Goal: Task Accomplishment & Management: Manage account settings

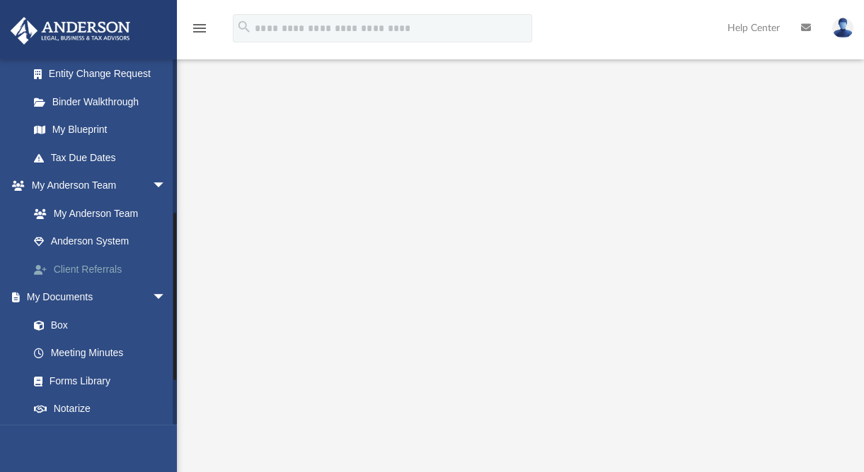
scroll to position [687, 0]
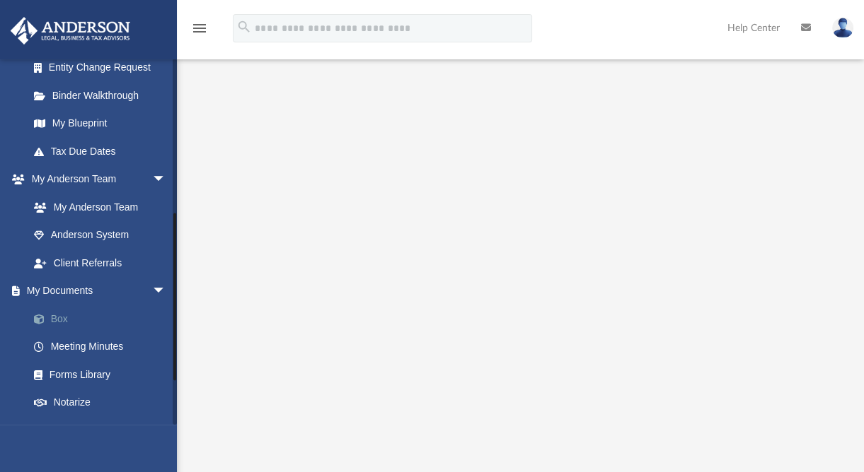
click at [57, 333] on link "Box" at bounding box center [104, 319] width 168 height 28
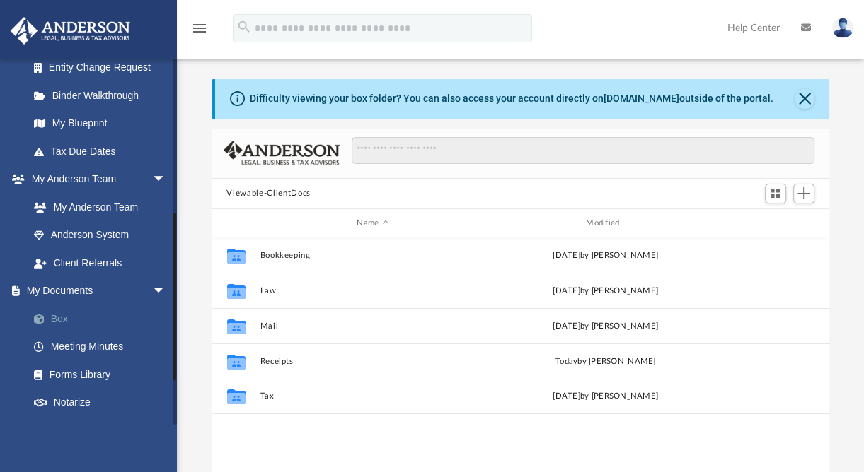
scroll to position [310, 607]
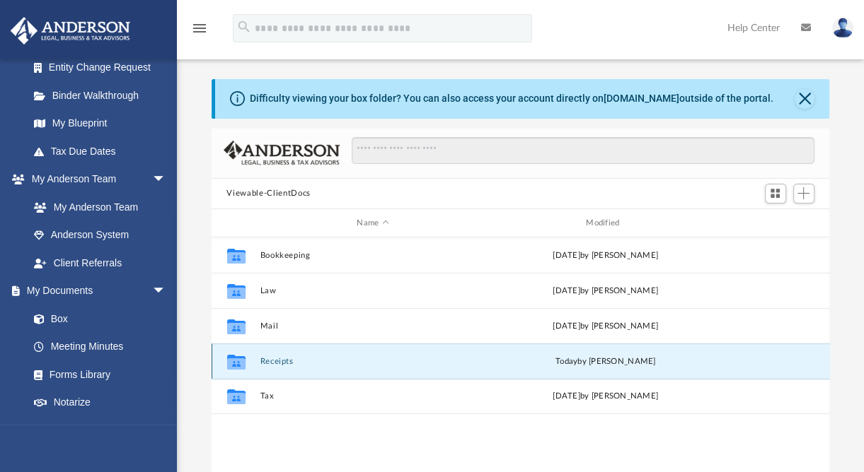
click at [274, 359] on button "Receipts" at bounding box center [373, 361] width 226 height 9
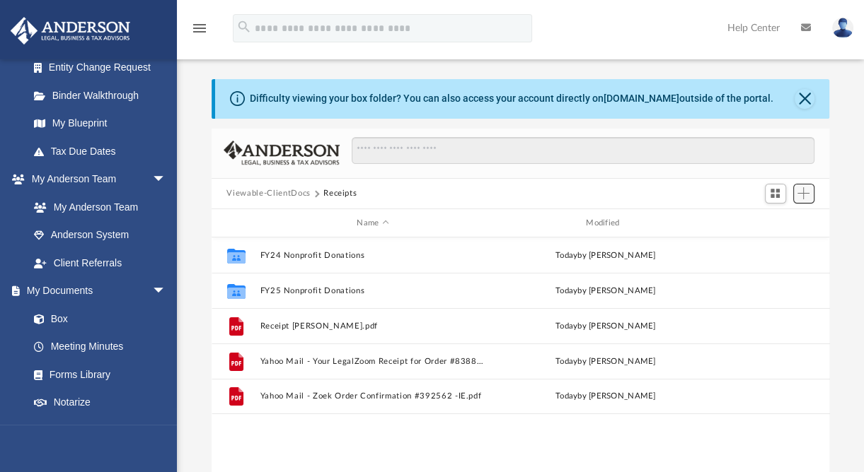
click at [808, 189] on span "Add" at bounding box center [803, 193] width 12 height 12
click at [779, 242] on li "New Folder" at bounding box center [782, 244] width 45 height 15
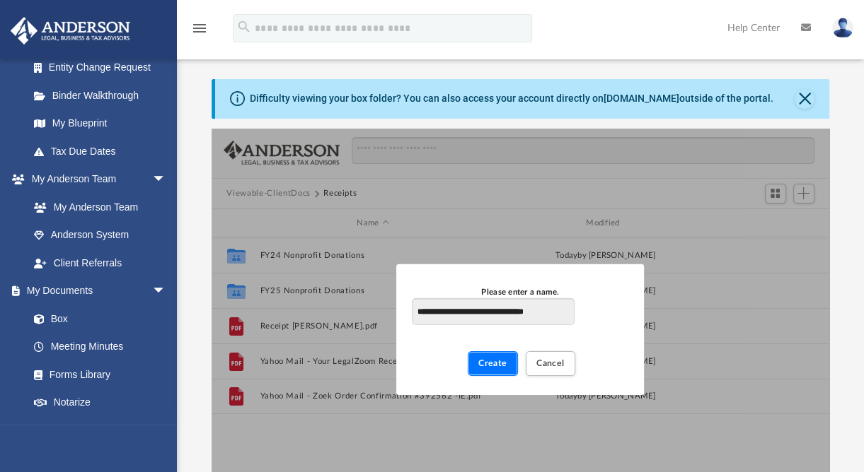
click at [494, 364] on span "Create" at bounding box center [492, 363] width 29 height 8
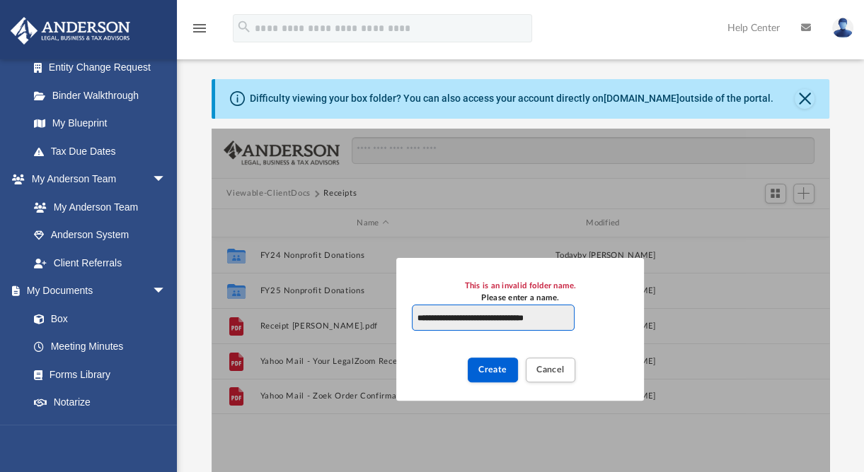
click at [506, 316] on input "**********" at bounding box center [493, 318] width 162 height 27
click at [513, 316] on input "**********" at bounding box center [493, 318] width 162 height 27
type input "**********"
click at [487, 367] on span "Create" at bounding box center [492, 370] width 29 height 8
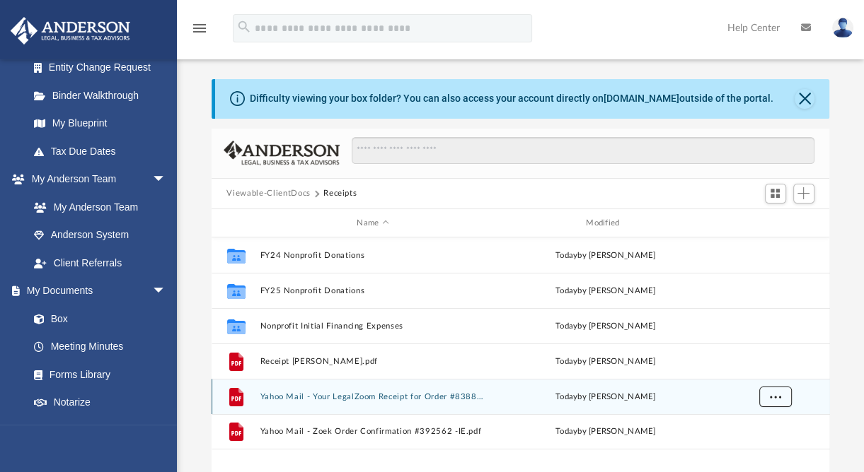
click at [769, 397] on span "More options" at bounding box center [774, 397] width 11 height 8
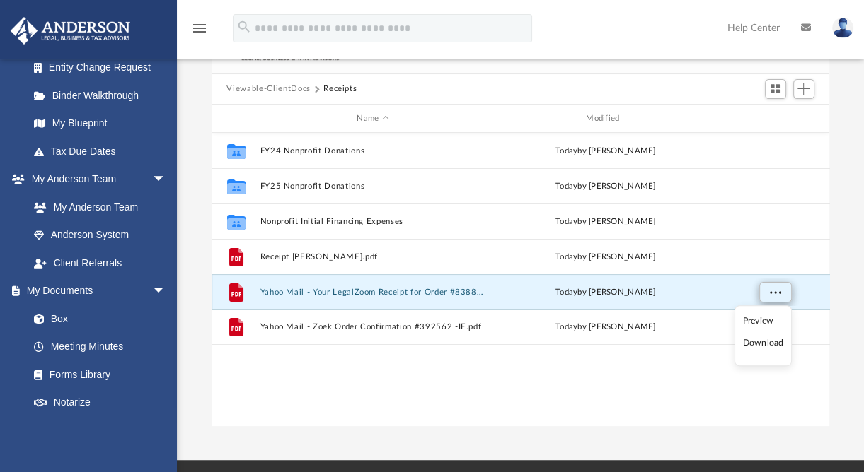
scroll to position [105, 0]
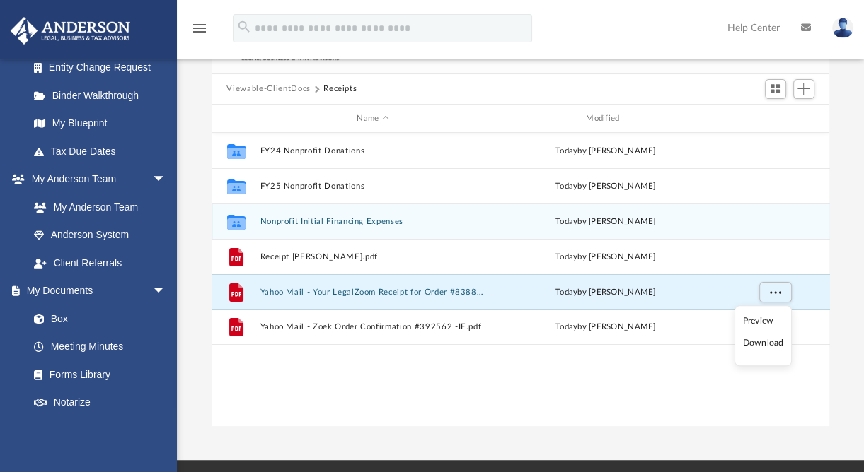
drag, startPoint x: 422, startPoint y: 290, endPoint x: 391, endPoint y: 225, distance: 71.8
click at [391, 225] on div "Collaborated Folder FY24 Nonprofit Donations [DATE] by [PERSON_NAME] Collaborat…" at bounding box center [520, 239] width 618 height 212
drag, startPoint x: 735, startPoint y: 302, endPoint x: 356, endPoint y: 216, distance: 388.1
click at [356, 216] on div "Collaborated Folder FY24 Nonprofit Donations [DATE] by [PERSON_NAME] Collaborat…" at bounding box center [520, 239] width 618 height 212
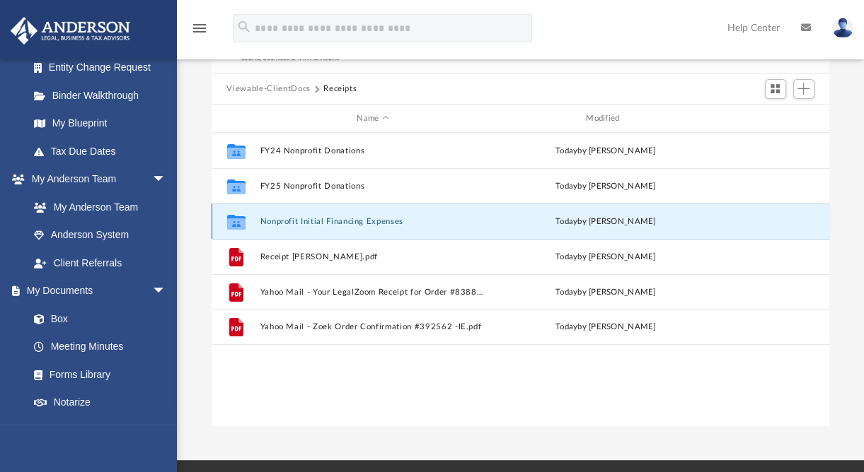
click at [355, 221] on button "Nonprofit Initial Financing Expenses" at bounding box center [373, 221] width 226 height 9
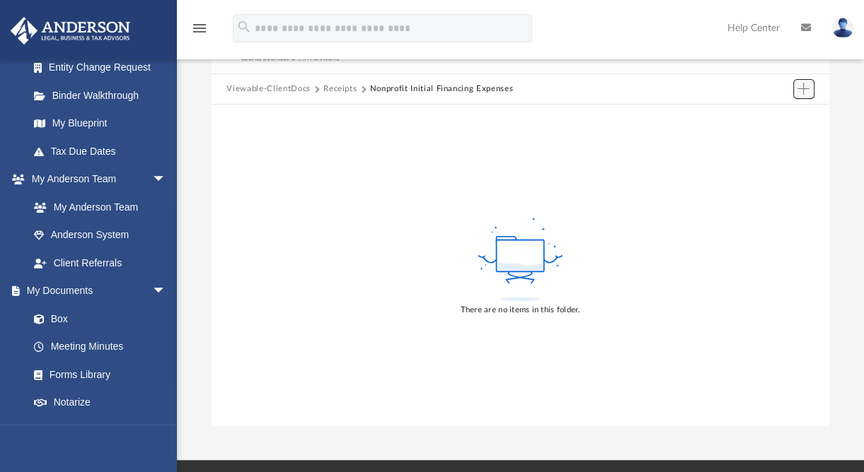
click at [803, 90] on span "Add" at bounding box center [803, 89] width 12 height 12
click at [781, 115] on li "Upload" at bounding box center [782, 117] width 45 height 15
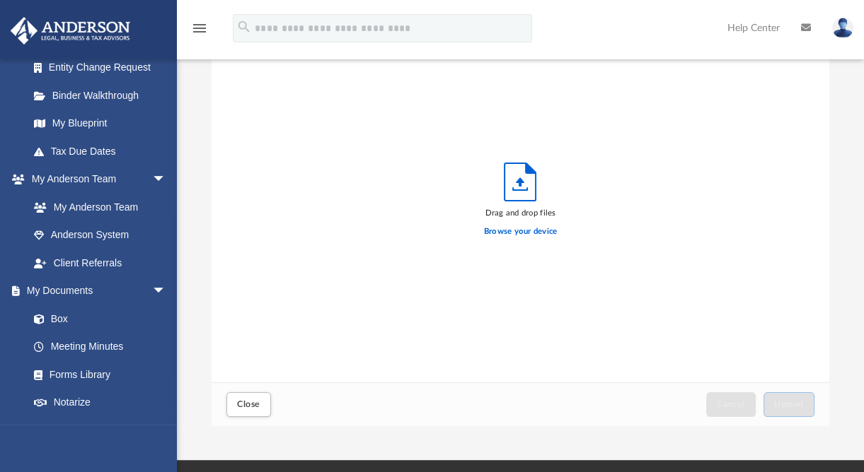
scroll to position [348, 607]
click at [506, 229] on label "Browse your device" at bounding box center [521, 232] width 74 height 13
click at [0, 0] on input "Browse your device" at bounding box center [0, 0] width 0 height 0
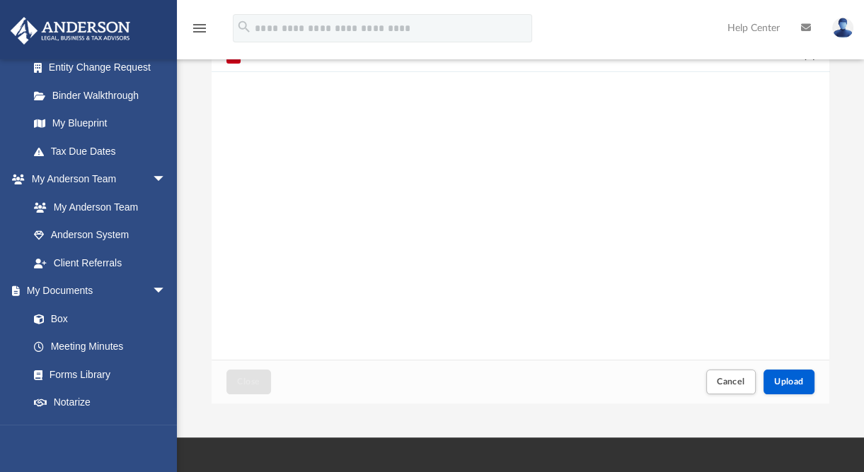
scroll to position [130, 0]
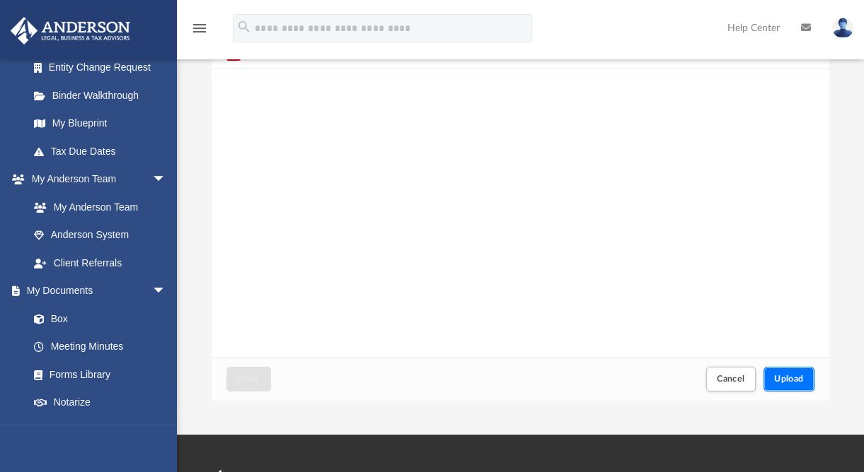
click at [789, 376] on span "Upload" at bounding box center [789, 379] width 30 height 8
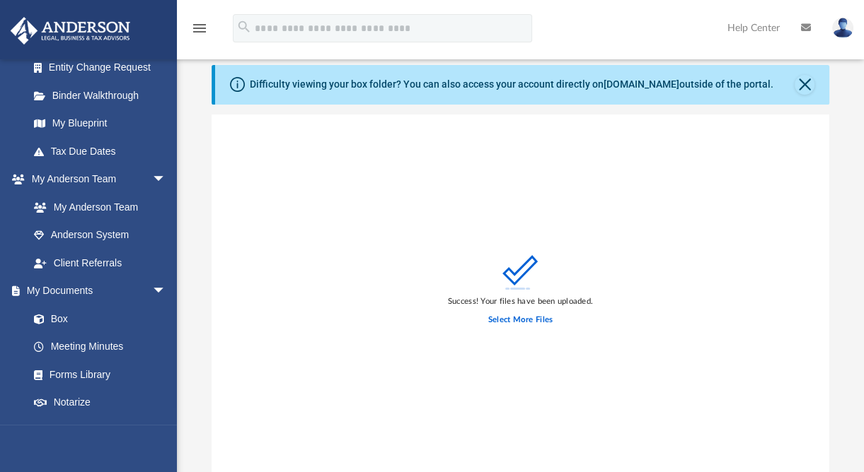
click at [687, 252] on div "Success! Your files have been uploaded. Select More Files" at bounding box center [520, 294] width 618 height 359
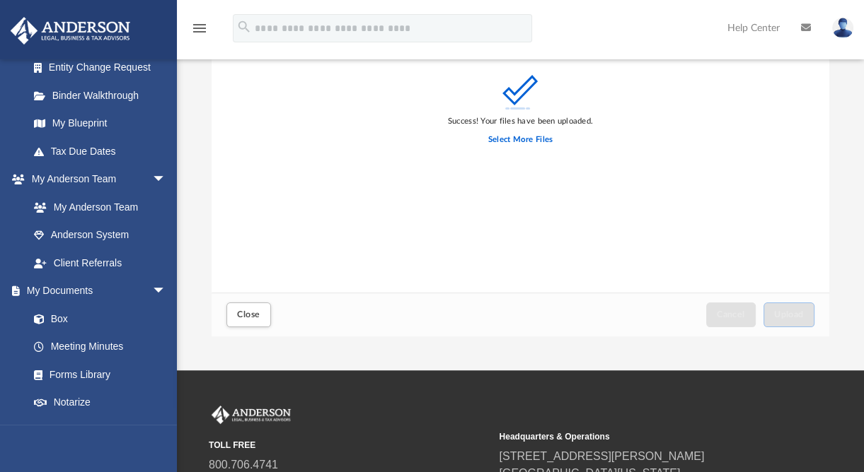
scroll to position [195, 0]
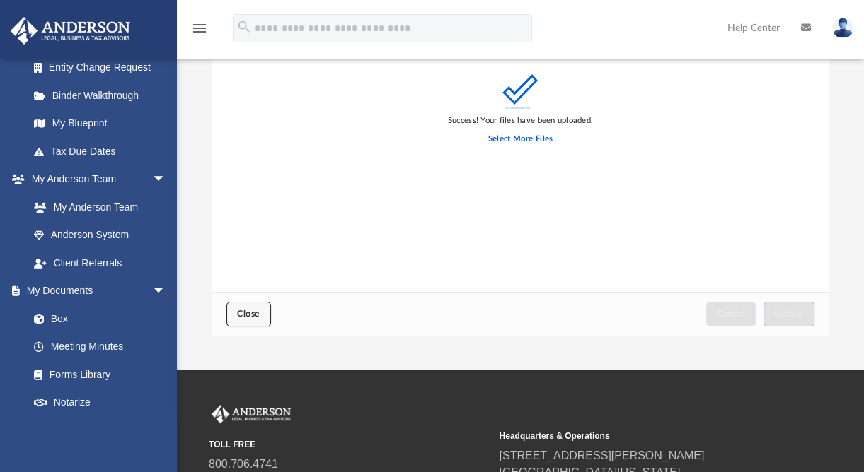
click at [246, 313] on span "Close" at bounding box center [248, 314] width 23 height 8
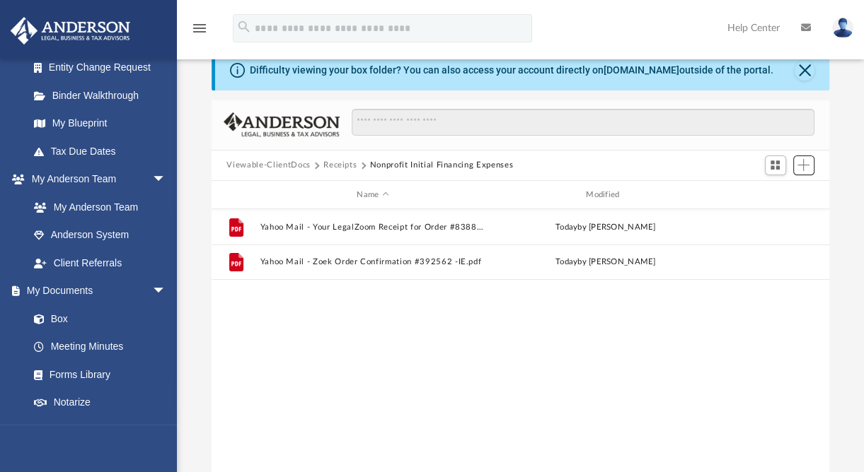
scroll to position [28, 0]
click at [337, 168] on button "Receipts" at bounding box center [339, 165] width 33 height 13
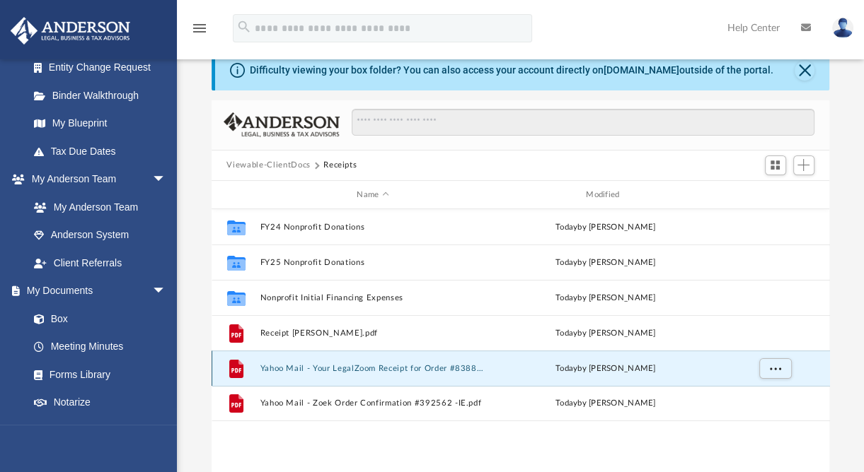
click at [320, 366] on button "Yahoo Mail - Your LegalZoom Receipt for Order #83884051 -IE.pdf" at bounding box center [373, 368] width 226 height 9
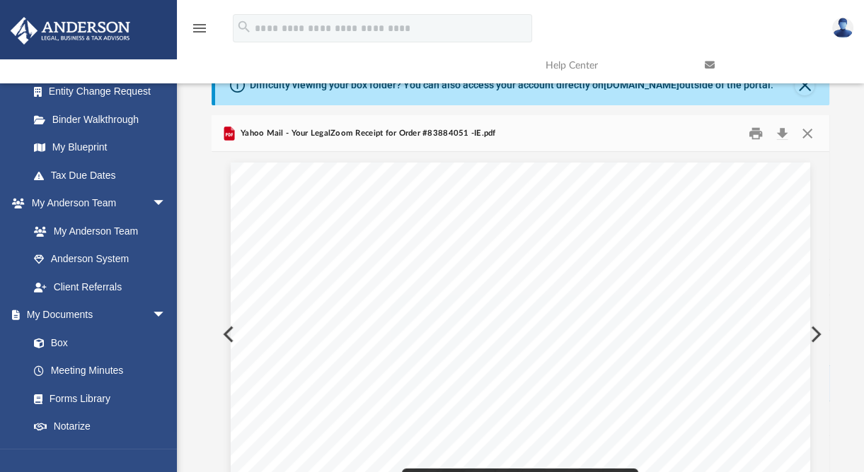
scroll to position [13, 0]
click at [801, 134] on button "Close" at bounding box center [806, 134] width 25 height 22
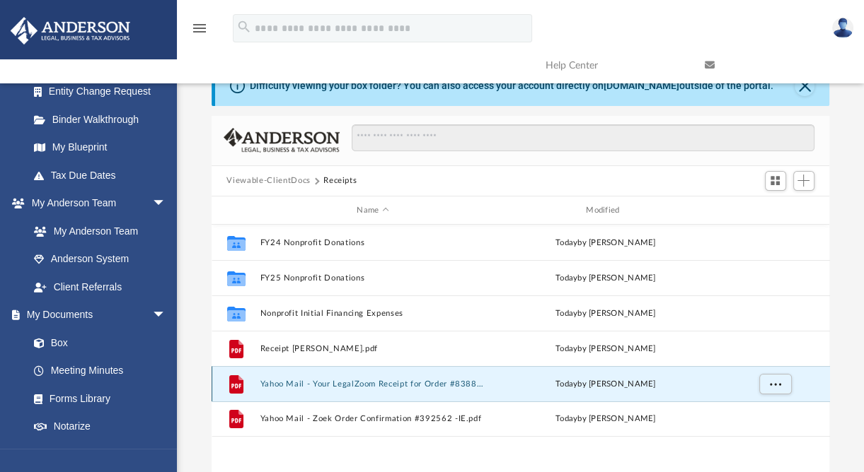
click at [460, 387] on button "Yahoo Mail - Your LegalZoom Receipt for Order #83884051 -IE.pdf" at bounding box center [373, 384] width 226 height 9
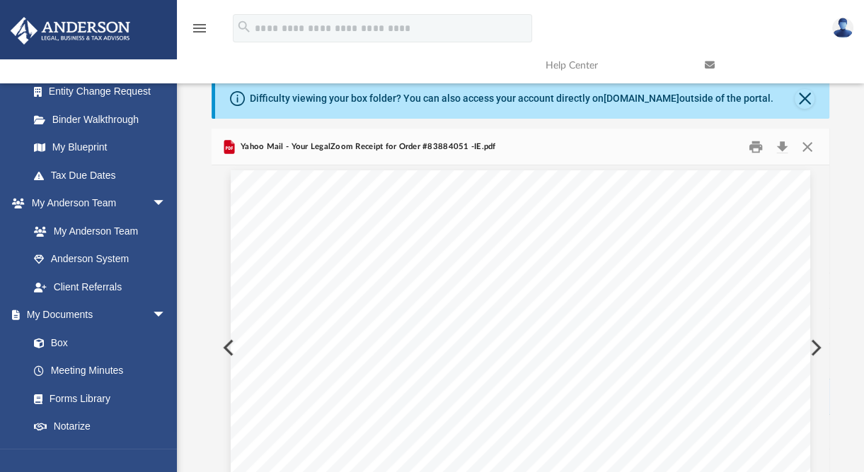
scroll to position [0, 0]
click at [805, 145] on button "Close" at bounding box center [806, 147] width 25 height 22
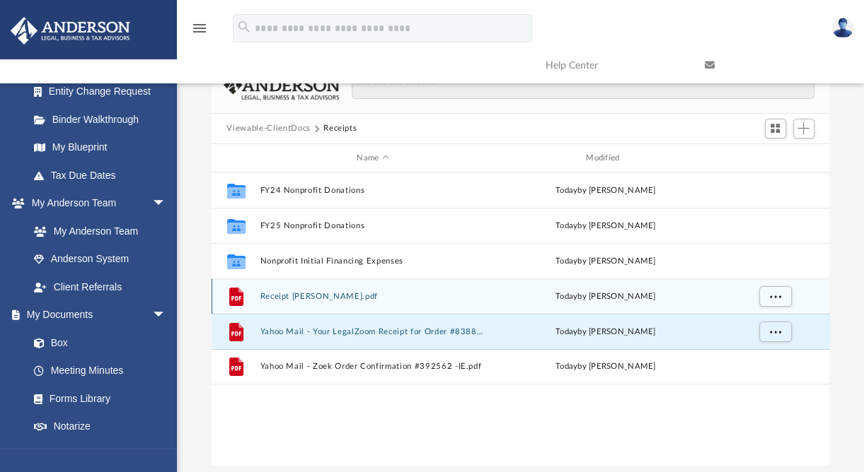
scroll to position [67, 0]
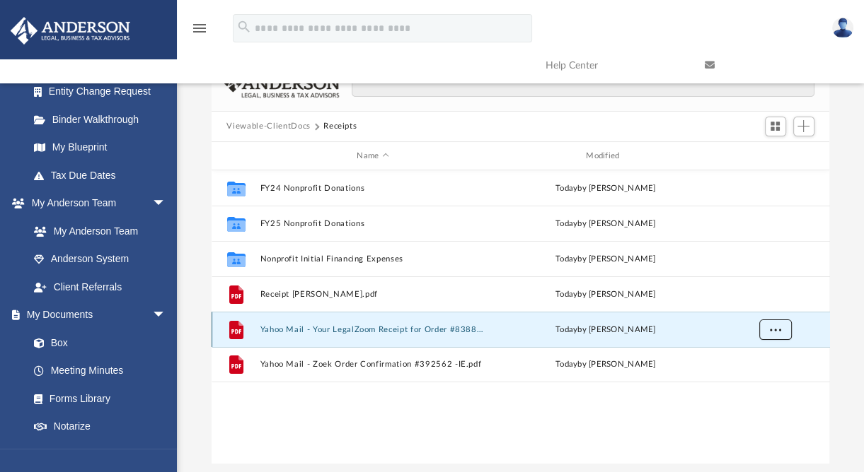
click at [772, 329] on span "More options" at bounding box center [774, 330] width 11 height 8
click at [516, 419] on div "Collaborated Folder FY24 Nonprofit Donations [DATE] by [PERSON_NAME] Collaborat…" at bounding box center [520, 316] width 618 height 293
